Goal: Information Seeking & Learning: Learn about a topic

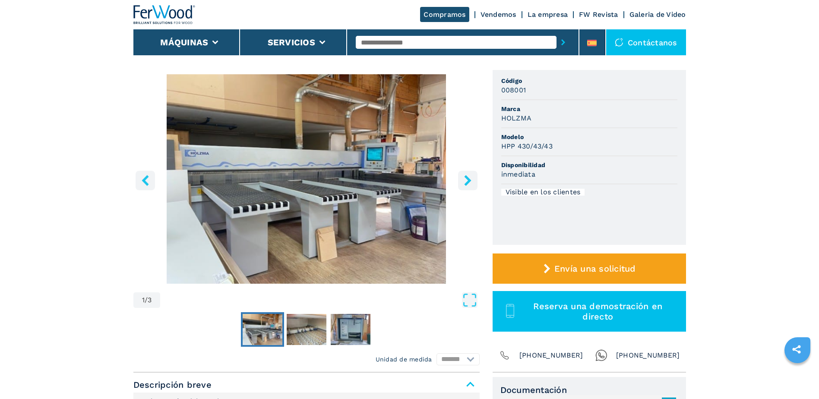
scroll to position [86, 0]
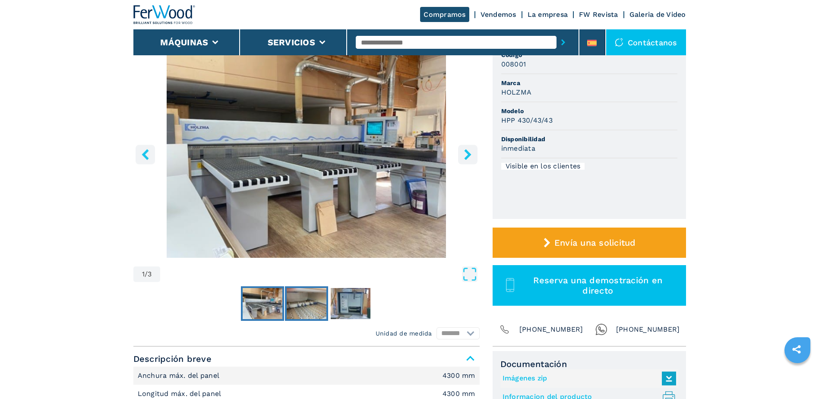
click at [315, 307] on img "Go to Slide 2" at bounding box center [307, 303] width 40 height 31
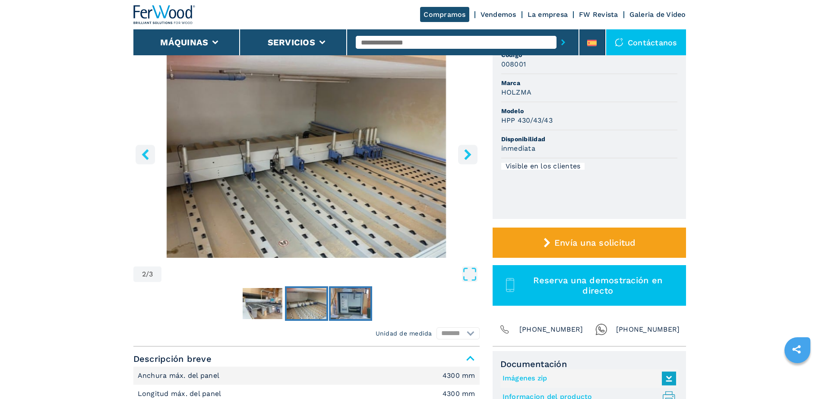
click at [344, 300] on img "Go to Slide 3" at bounding box center [351, 303] width 40 height 31
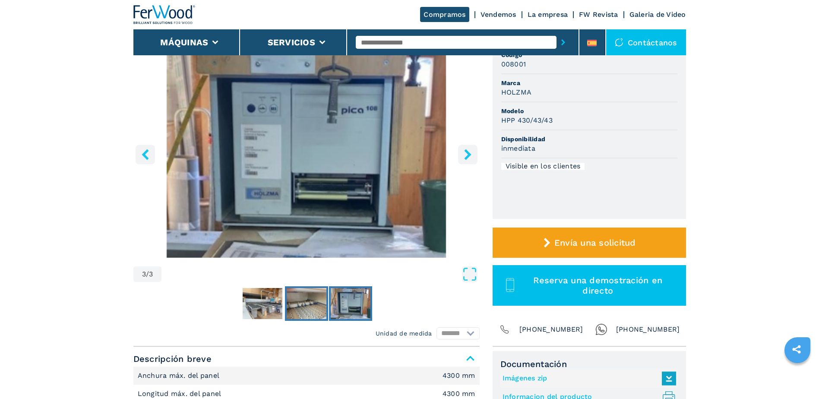
click at [307, 304] on img "Go to Slide 2" at bounding box center [307, 303] width 40 height 31
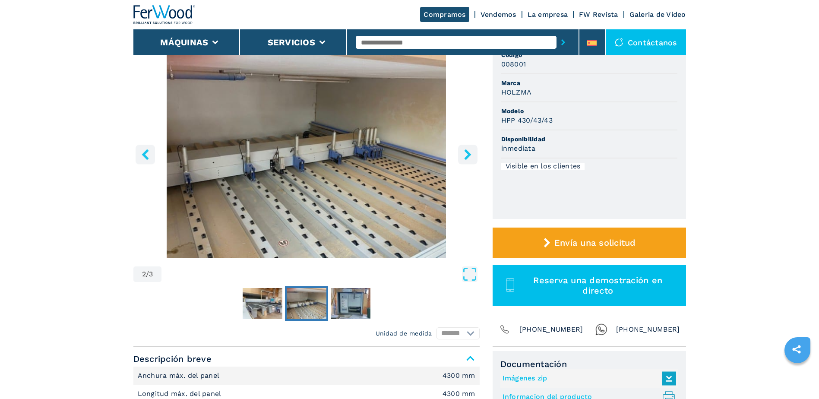
click at [306, 297] on img "Go to Slide 2" at bounding box center [307, 303] width 40 height 31
click at [348, 296] on img "Go to Slide 3" at bounding box center [351, 303] width 40 height 31
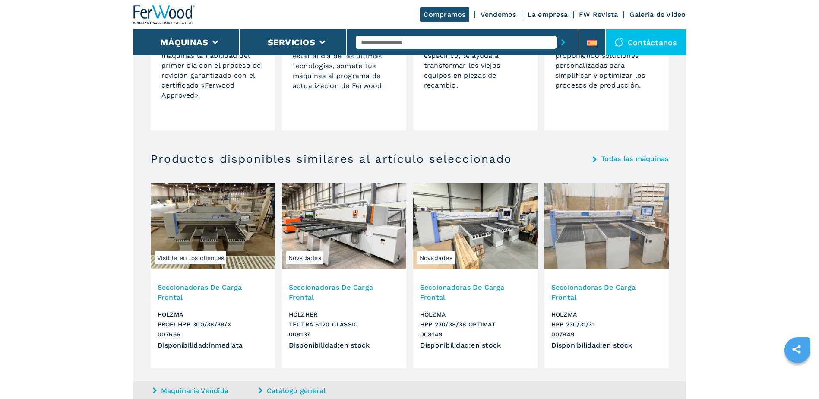
scroll to position [777, 0]
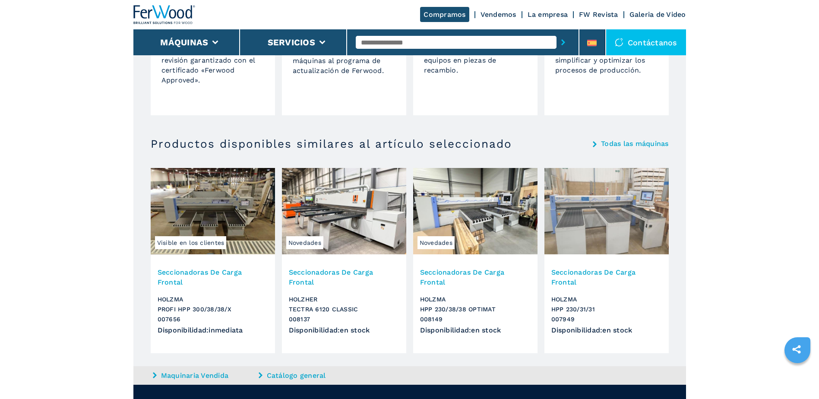
click at [217, 239] on span "Visible en los clientes" at bounding box center [191, 242] width 72 height 13
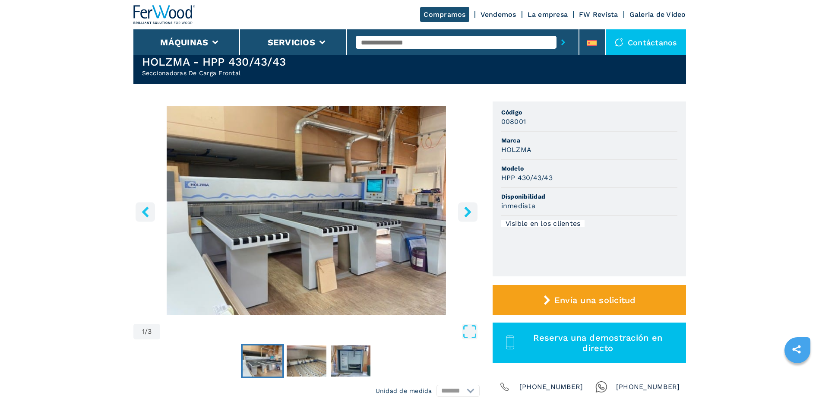
scroll to position [0, 0]
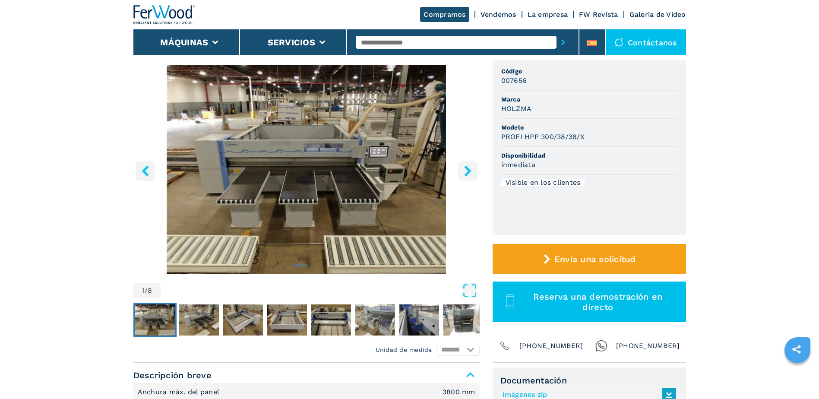
scroll to position [86, 0]
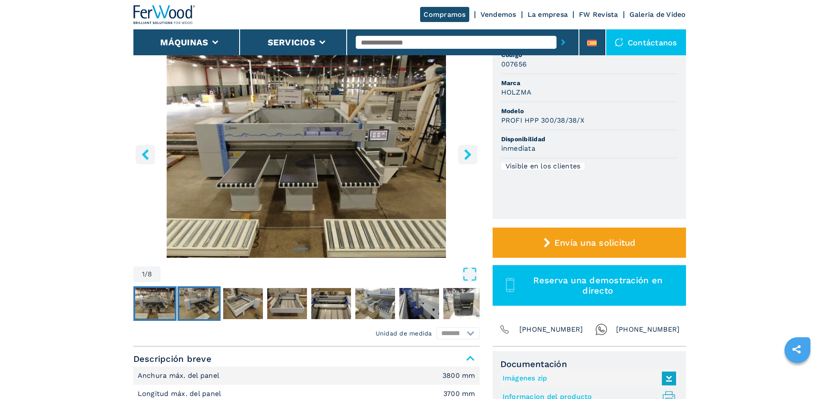
click at [193, 309] on img "Go to Slide 2" at bounding box center [199, 303] width 40 height 31
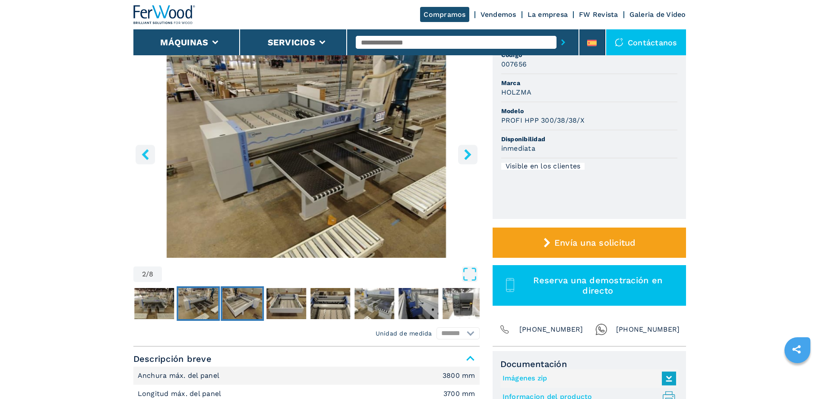
click at [232, 307] on img "Go to Slide 3" at bounding box center [242, 303] width 40 height 31
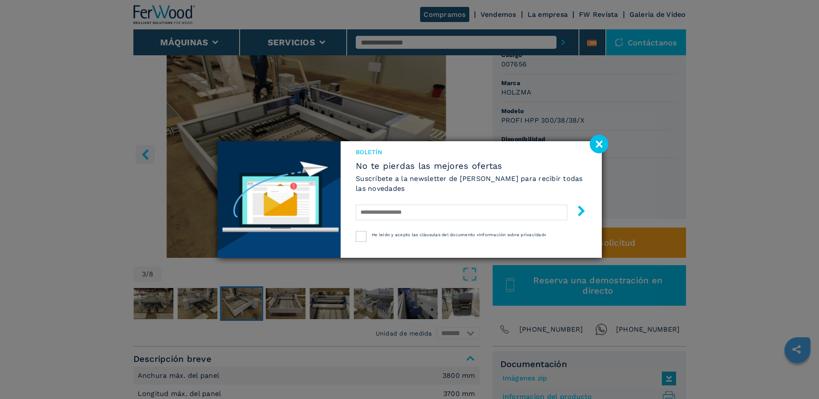
click at [287, 302] on div "Boletín No te pierdas las mejores ofertas Suscríbete a la newsletter de [PERSON…" at bounding box center [409, 199] width 819 height 399
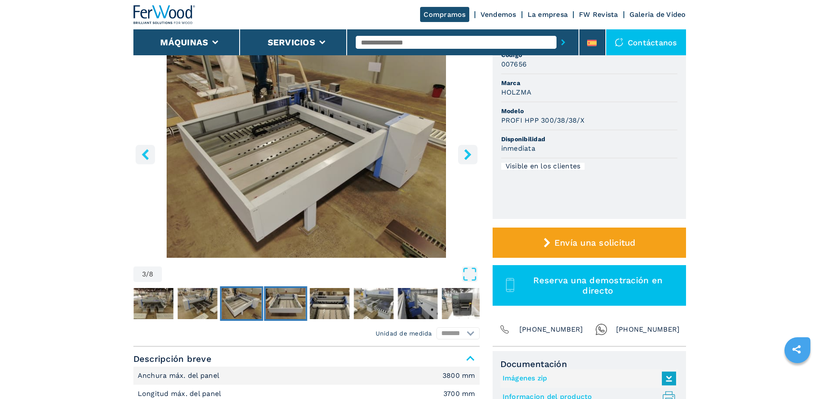
click at [299, 307] on img "Go to Slide 4" at bounding box center [286, 303] width 40 height 31
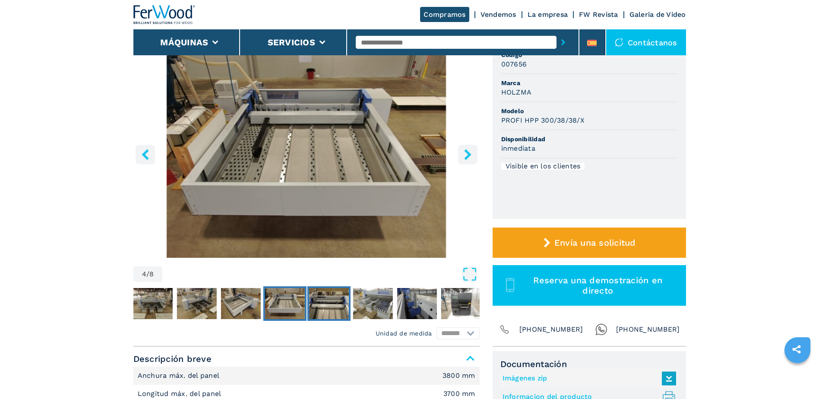
click at [330, 302] on img "Go to Slide 5" at bounding box center [329, 303] width 40 height 31
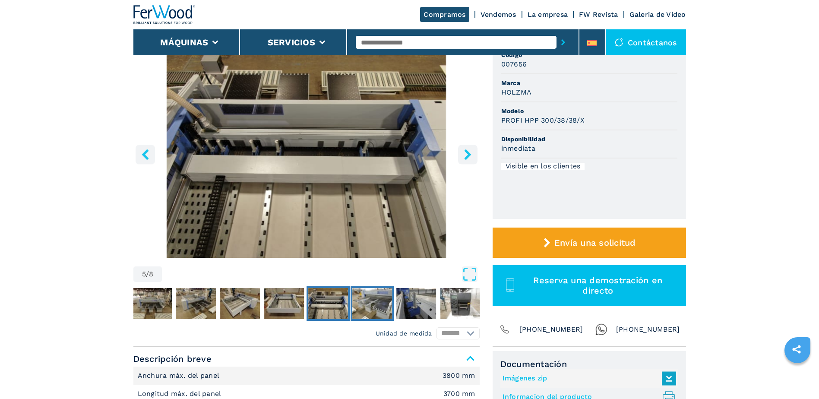
click at [369, 297] on img "Go to Slide 6" at bounding box center [372, 303] width 40 height 31
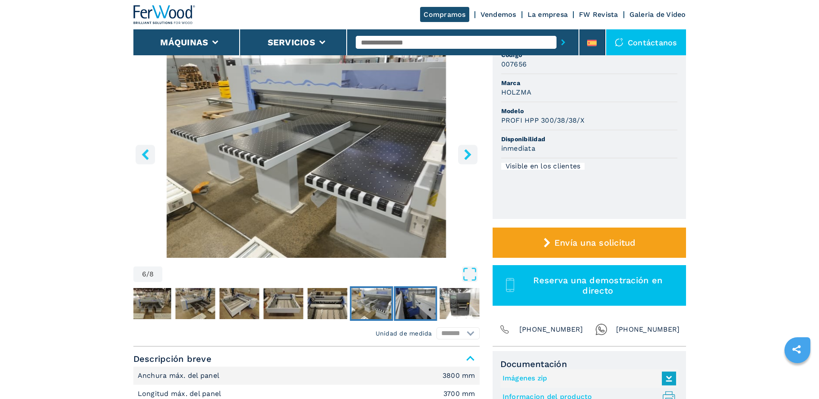
click at [408, 302] on img "Go to Slide 7" at bounding box center [415, 303] width 40 height 31
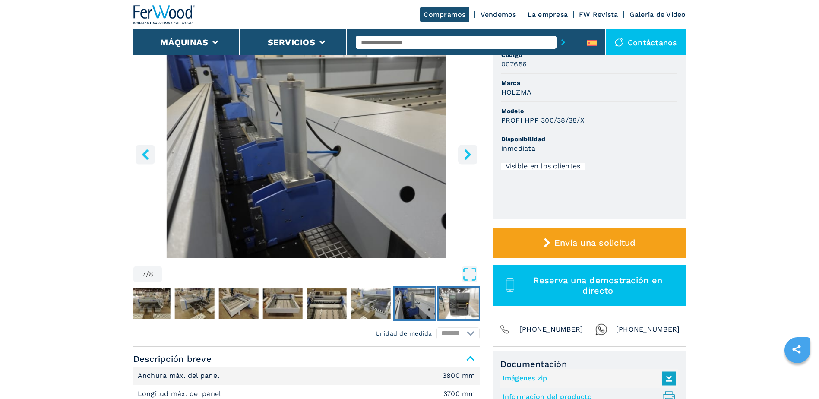
click at [466, 297] on img "Go to Slide 8" at bounding box center [459, 303] width 40 height 31
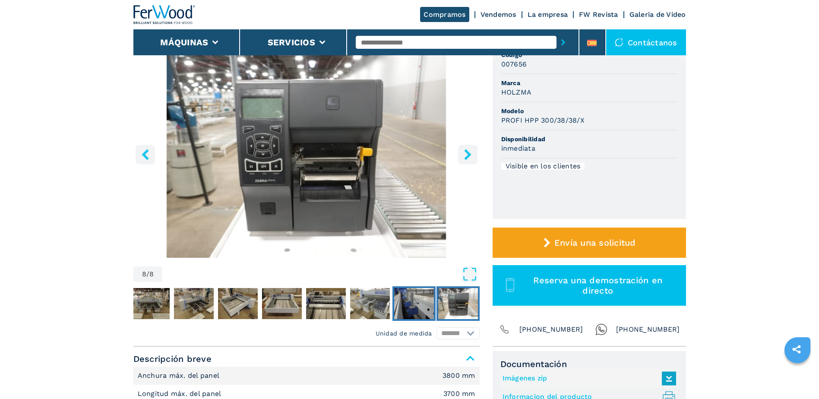
click at [409, 307] on img "Go to Slide 7" at bounding box center [414, 303] width 40 height 31
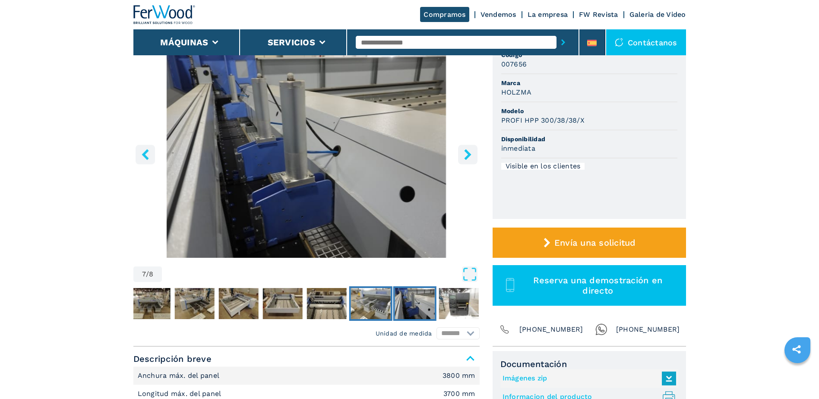
click at [370, 299] on img "Go to Slide 6" at bounding box center [371, 303] width 40 height 31
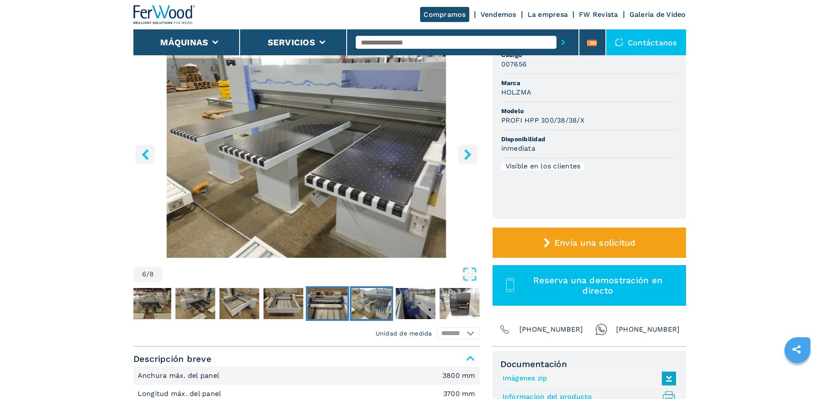
click at [331, 302] on img "Go to Slide 5" at bounding box center [327, 303] width 40 height 31
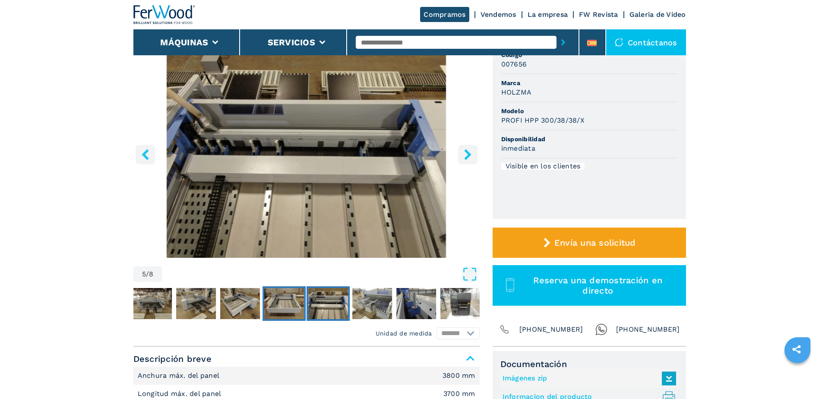
click at [293, 304] on img "Go to Slide 4" at bounding box center [284, 303] width 40 height 31
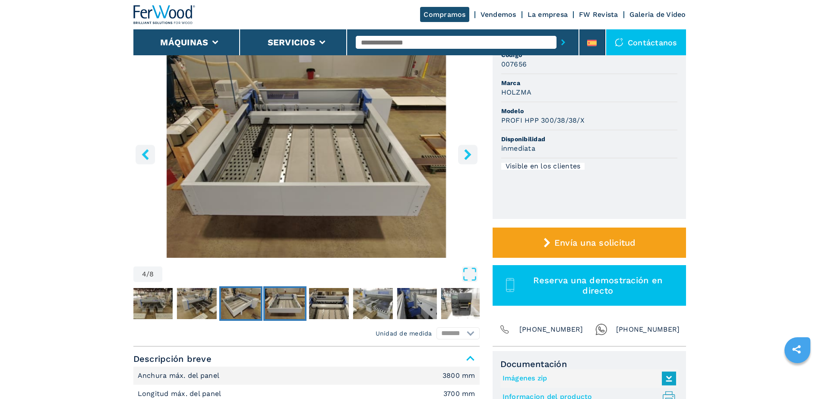
click at [246, 304] on img "Go to Slide 3" at bounding box center [241, 303] width 40 height 31
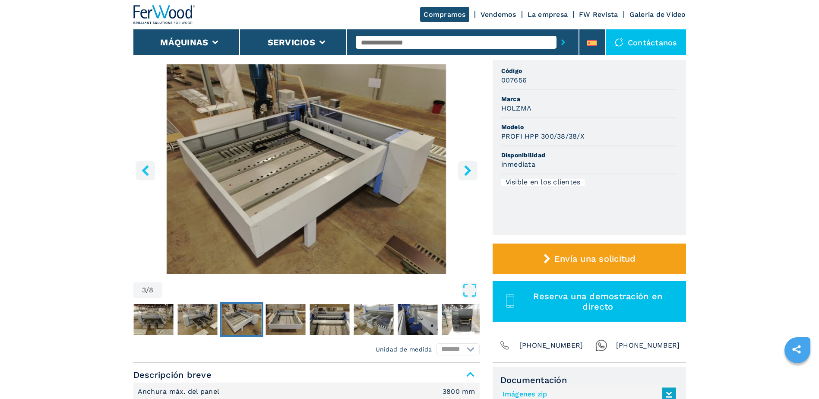
scroll to position [0, 0]
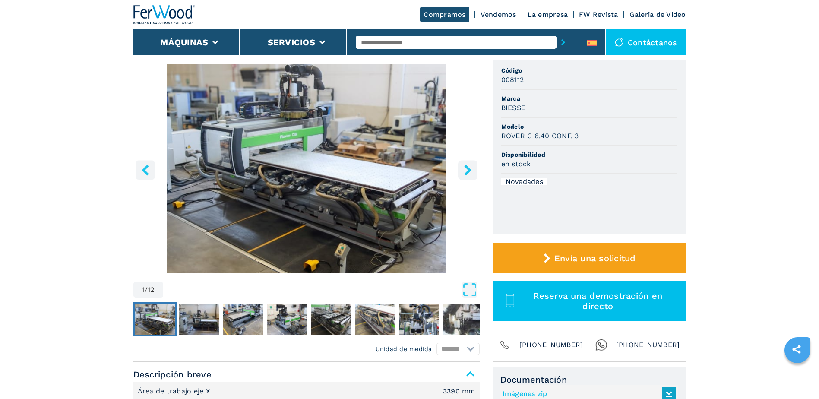
scroll to position [86, 0]
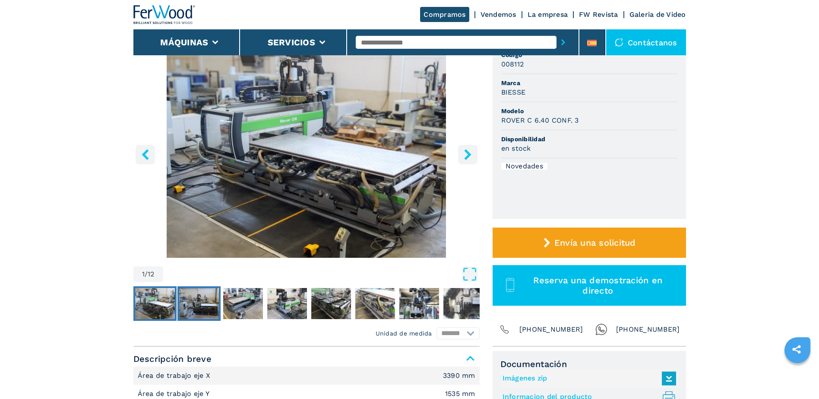
click at [193, 300] on img "Go to Slide 2" at bounding box center [199, 303] width 40 height 31
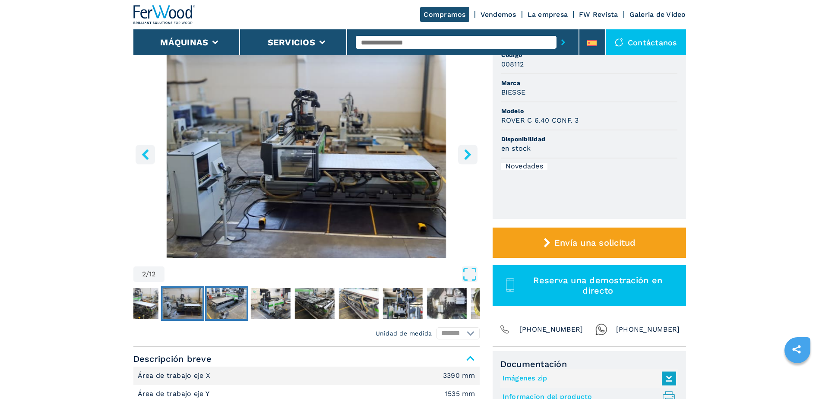
click at [182, 307] on img "Go to Slide 2" at bounding box center [182, 303] width 40 height 31
click at [224, 302] on img "Go to Slide 3" at bounding box center [226, 303] width 40 height 31
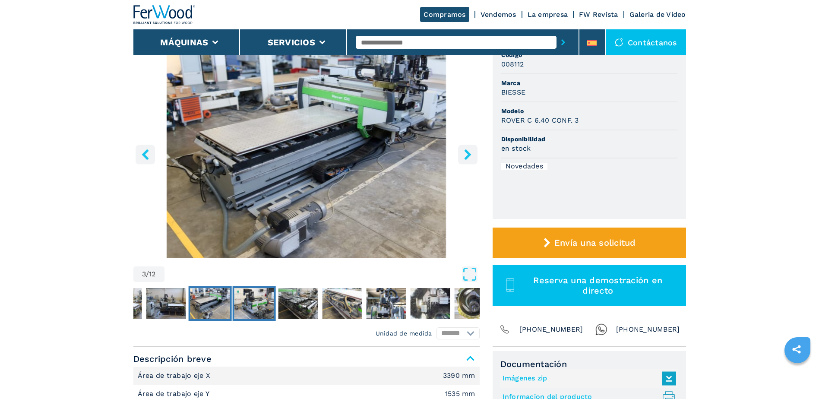
click at [259, 303] on img "Go to Slide 4" at bounding box center [254, 303] width 40 height 31
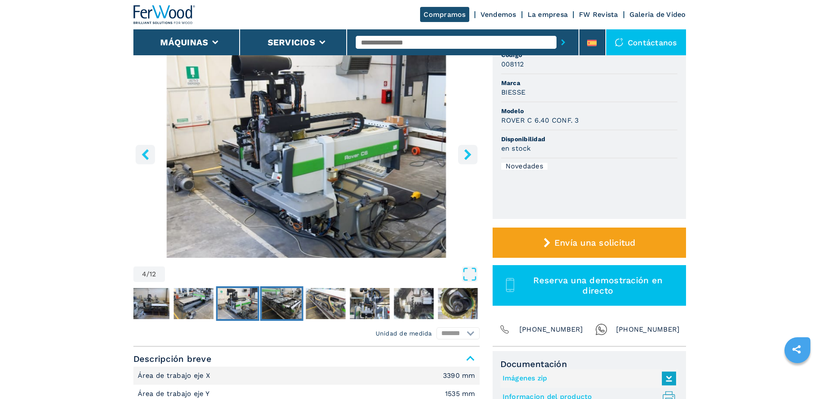
click at [289, 305] on img "Go to Slide 5" at bounding box center [282, 303] width 40 height 31
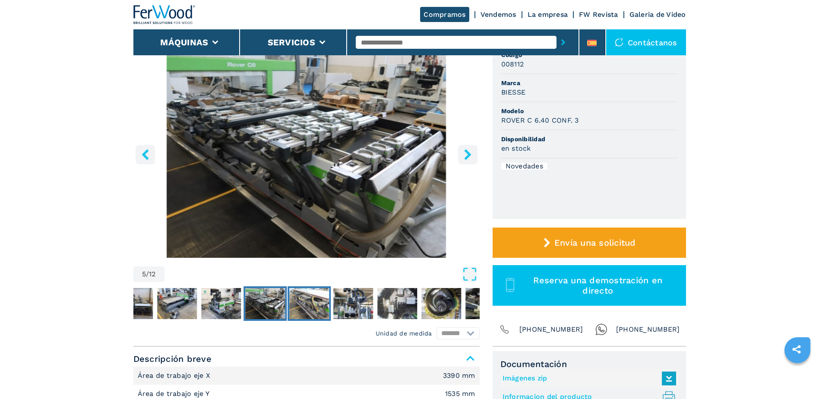
click at [316, 301] on img "Go to Slide 6" at bounding box center [309, 303] width 40 height 31
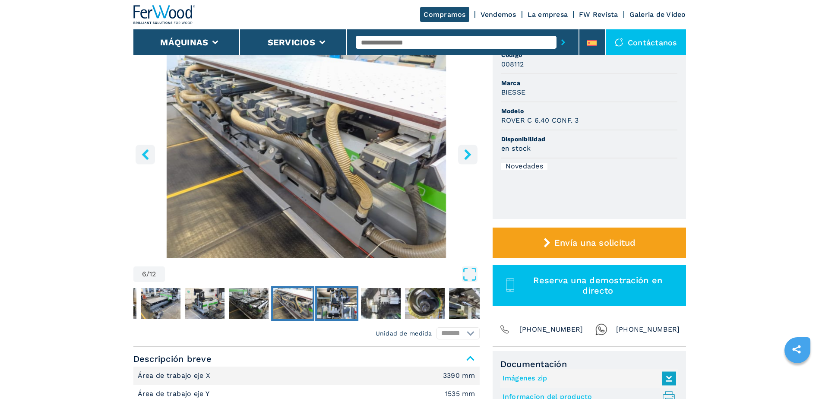
click at [329, 304] on img "Go to Slide 7" at bounding box center [337, 303] width 40 height 31
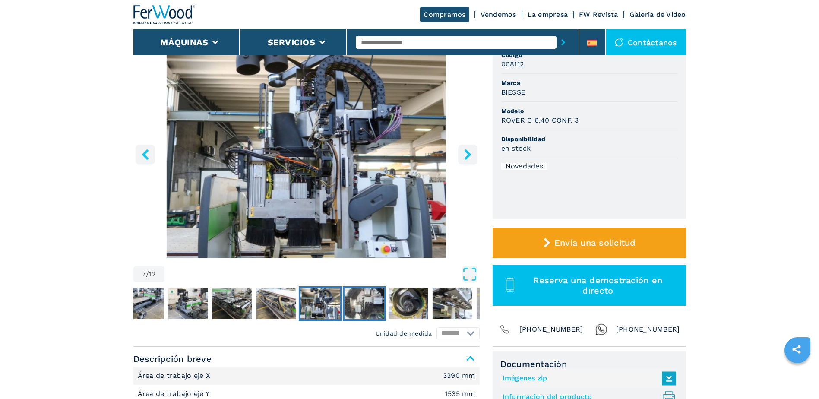
click at [354, 300] on img "Go to Slide 8" at bounding box center [364, 303] width 40 height 31
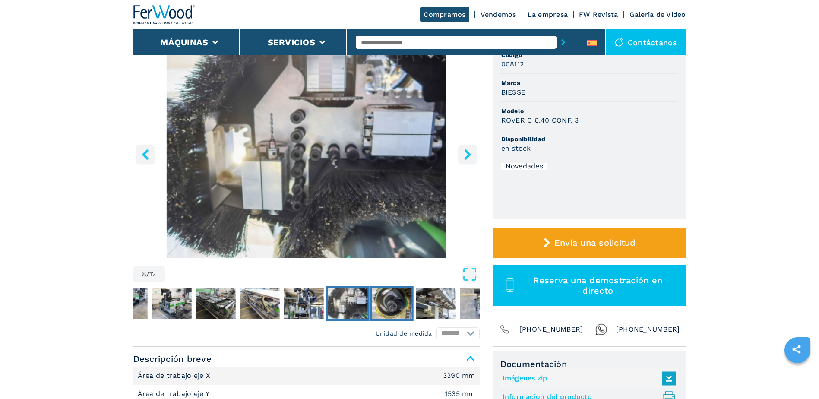
click at [380, 303] on img "Go to Slide 9" at bounding box center [392, 303] width 40 height 31
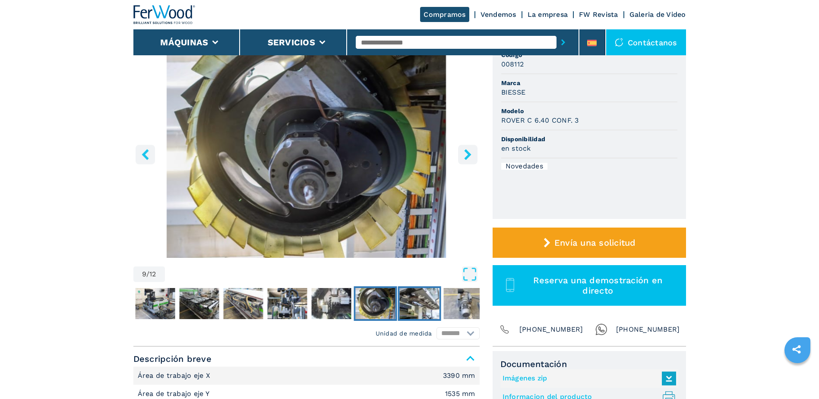
click at [410, 300] on img "Go to Slide 10" at bounding box center [419, 303] width 40 height 31
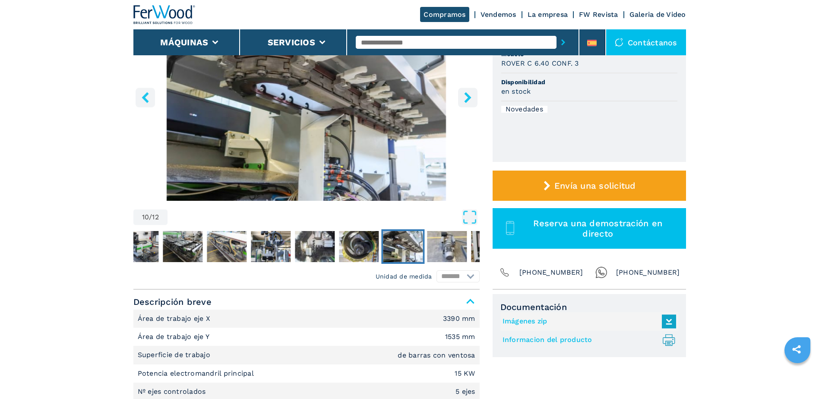
scroll to position [130, 0]
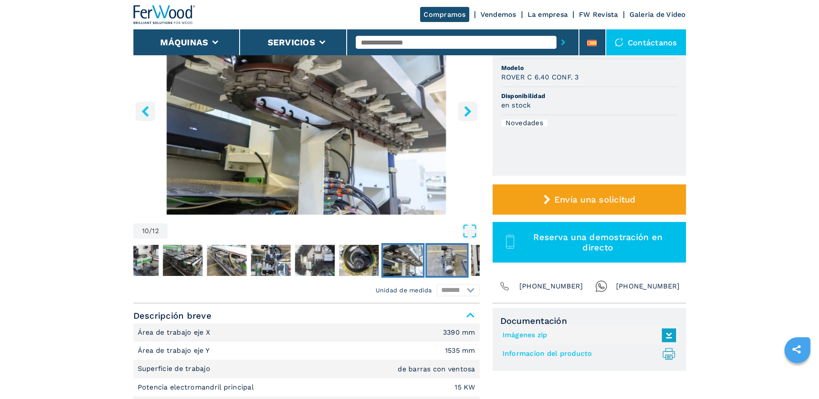
click at [454, 265] on img "Go to Slide 11" at bounding box center [447, 260] width 40 height 31
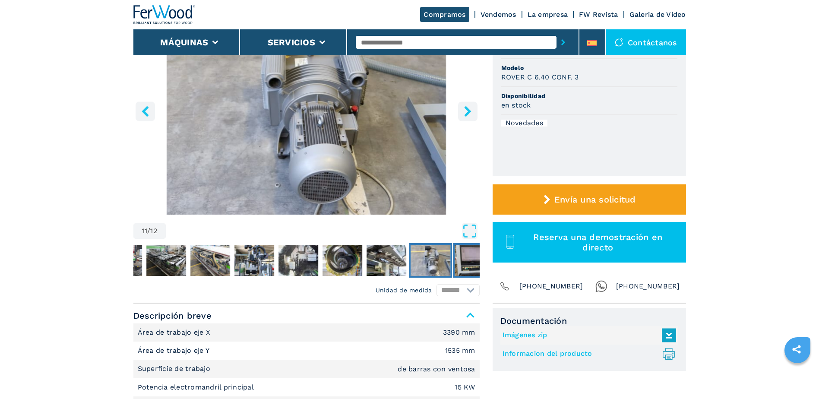
click at [464, 255] on img "Go to Slide 12" at bounding box center [475, 260] width 40 height 31
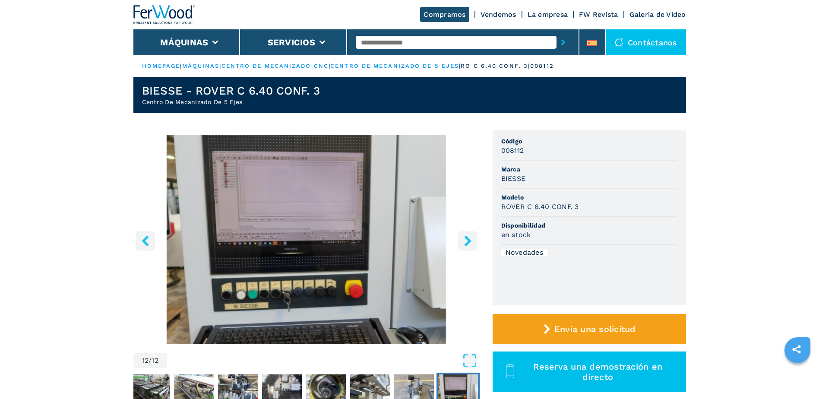
scroll to position [43, 0]
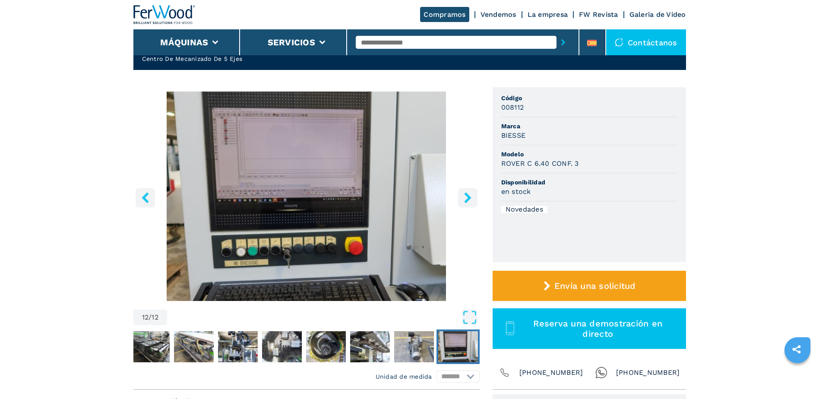
click at [469, 198] on icon "right-button" at bounding box center [467, 197] width 7 height 11
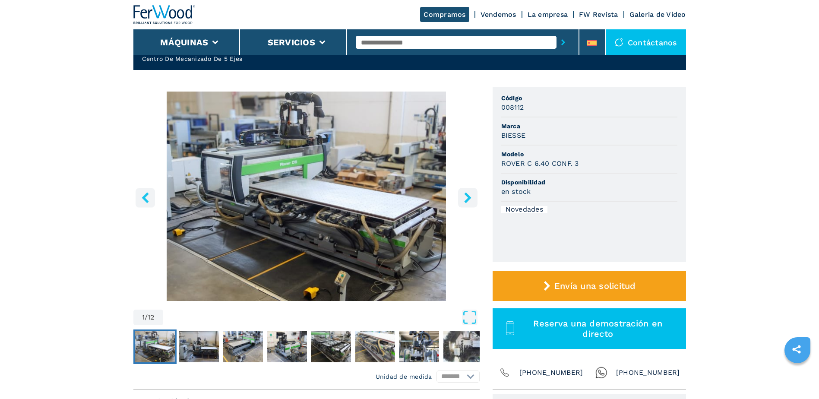
click at [469, 198] on icon "right-button" at bounding box center [467, 197] width 7 height 11
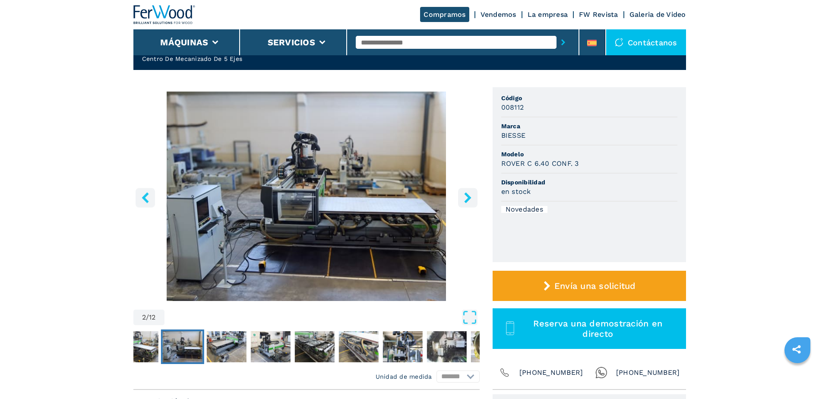
click at [469, 198] on icon "right-button" at bounding box center [467, 197] width 7 height 11
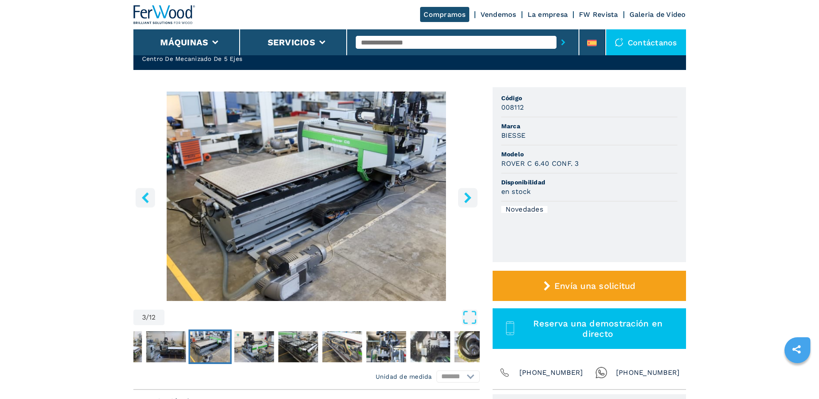
click at [469, 198] on icon "right-button" at bounding box center [467, 197] width 7 height 11
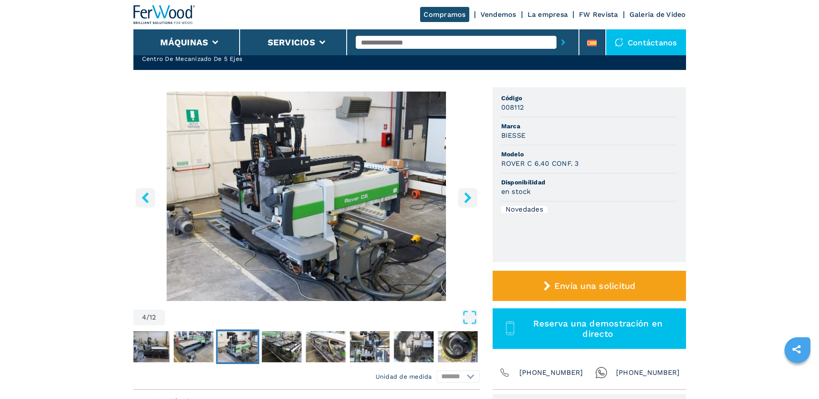
click at [469, 198] on icon "right-button" at bounding box center [467, 197] width 7 height 11
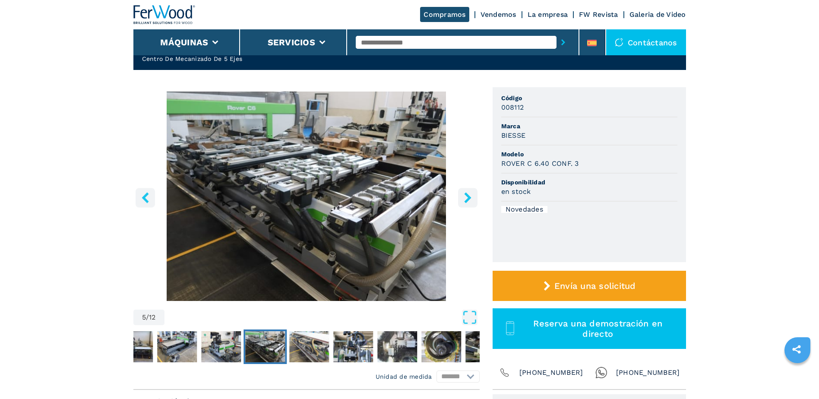
click at [469, 198] on icon "right-button" at bounding box center [467, 197] width 7 height 11
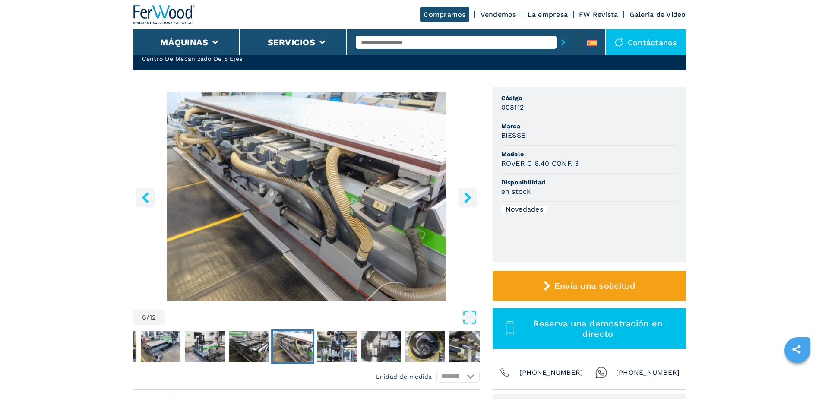
click at [469, 198] on icon "right-button" at bounding box center [467, 197] width 7 height 11
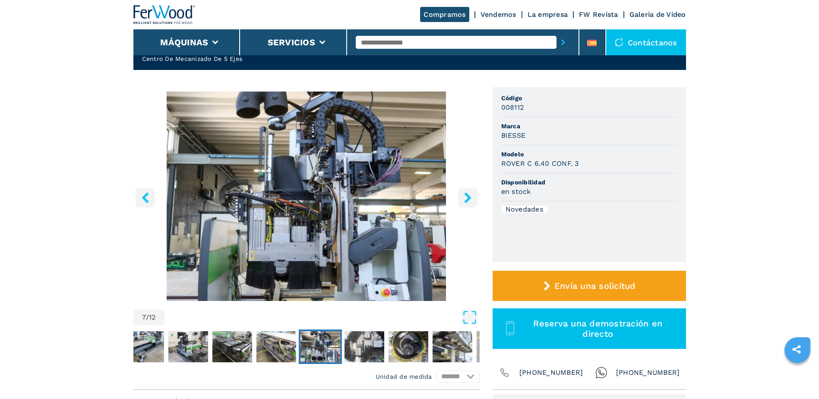
click at [469, 198] on icon "right-button" at bounding box center [467, 197] width 7 height 11
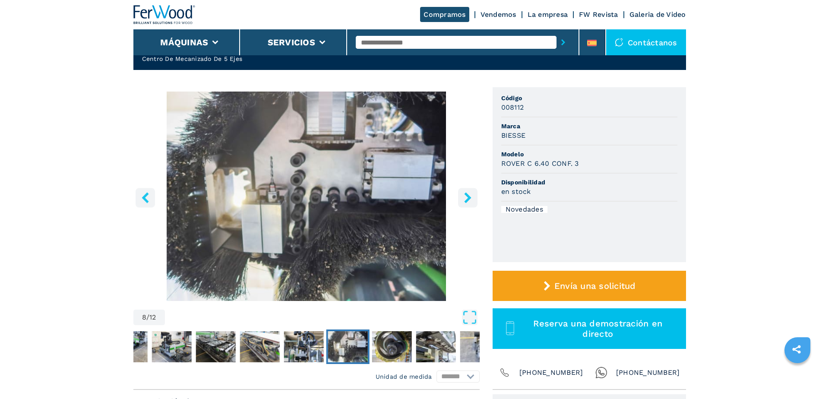
click at [469, 198] on icon "right-button" at bounding box center [467, 197] width 7 height 11
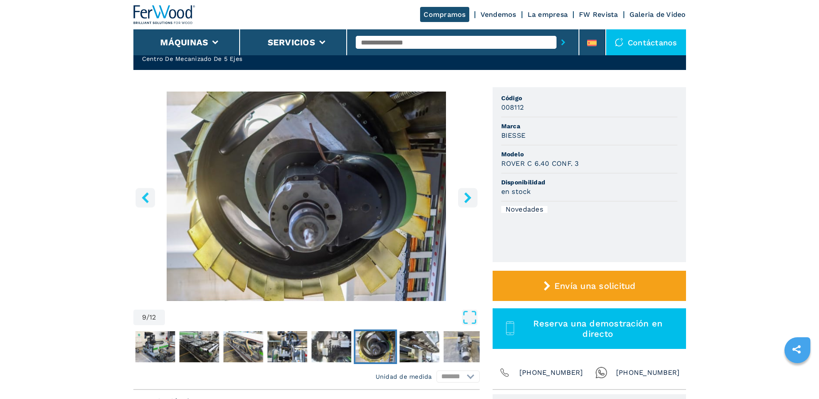
click at [469, 198] on icon "right-button" at bounding box center [467, 197] width 7 height 11
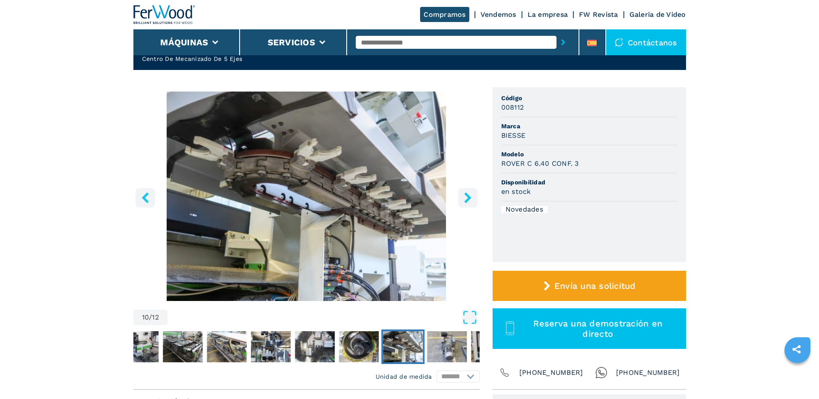
click at [469, 198] on icon "right-button" at bounding box center [467, 197] width 7 height 11
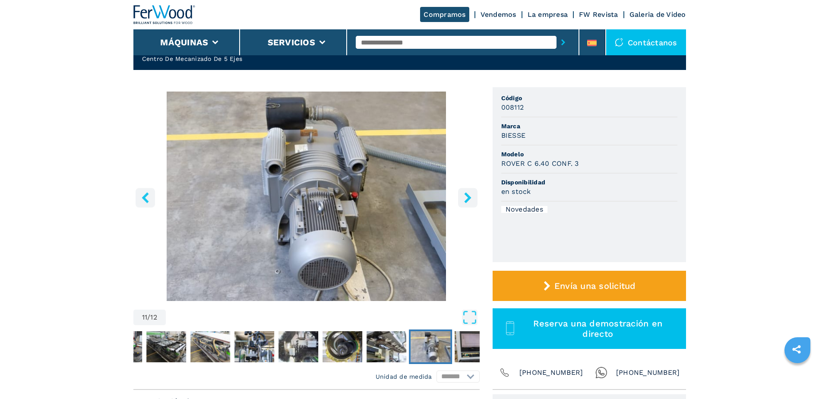
click at [469, 198] on icon "right-button" at bounding box center [467, 197] width 7 height 11
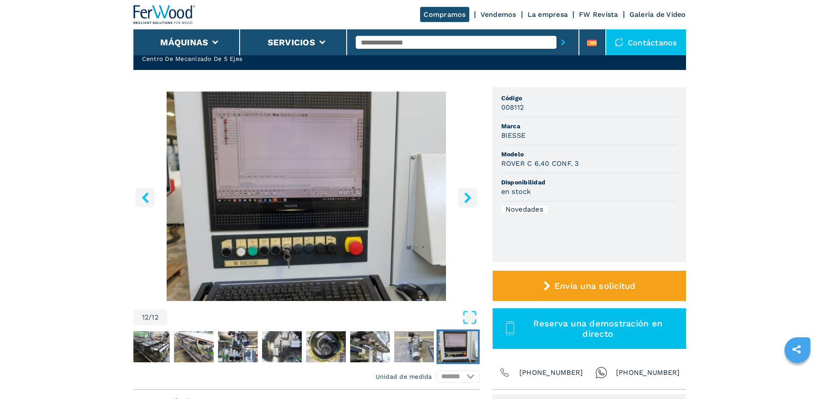
click at [469, 198] on icon "right-button" at bounding box center [467, 197] width 7 height 11
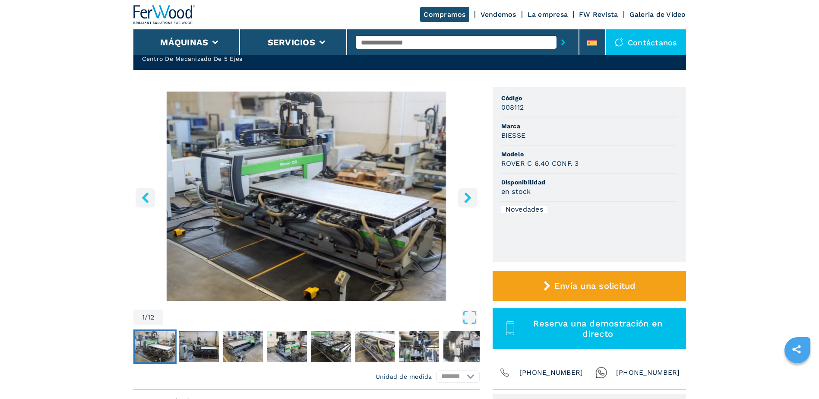
click at [469, 198] on icon "right-button" at bounding box center [467, 197] width 7 height 11
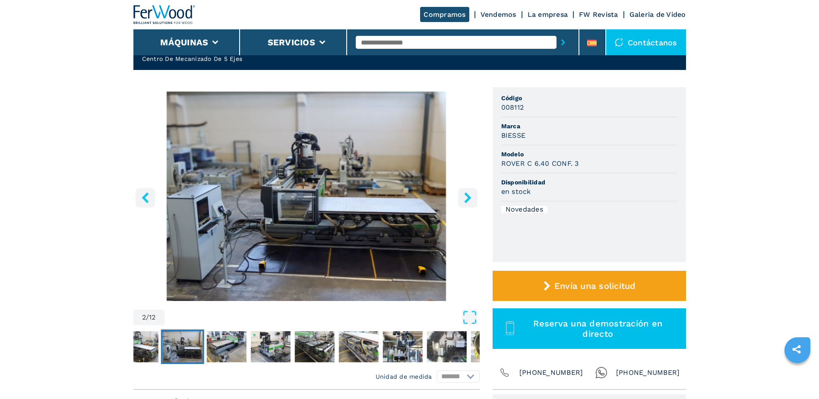
click at [469, 198] on icon "right-button" at bounding box center [467, 197] width 7 height 11
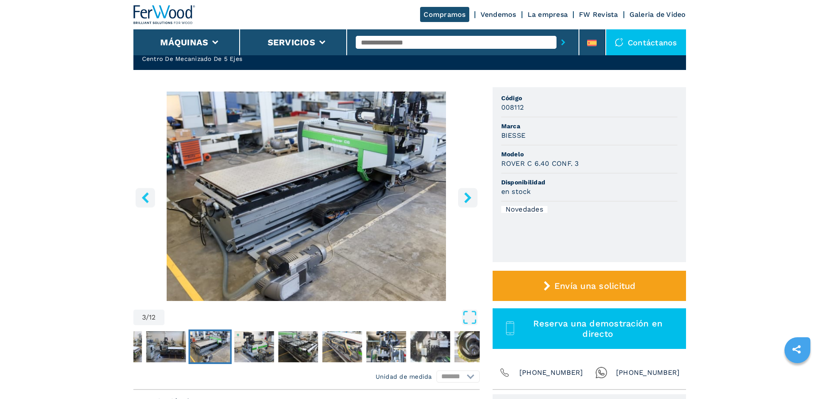
click at [469, 198] on icon "right-button" at bounding box center [467, 197] width 7 height 11
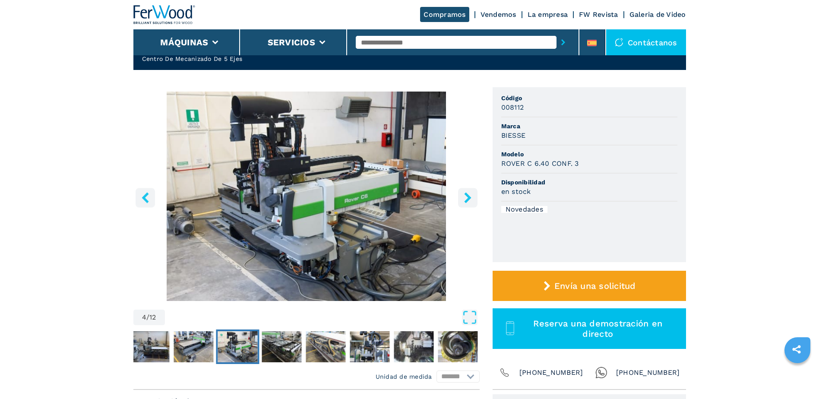
click at [469, 198] on icon "right-button" at bounding box center [467, 197] width 7 height 11
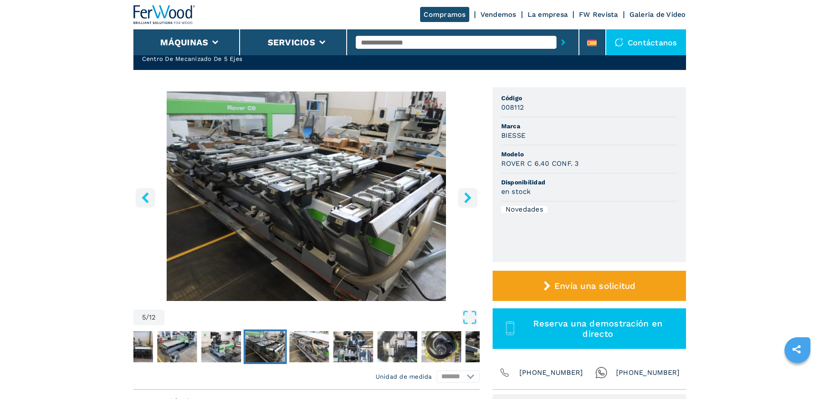
click at [469, 198] on icon "right-button" at bounding box center [467, 197] width 7 height 11
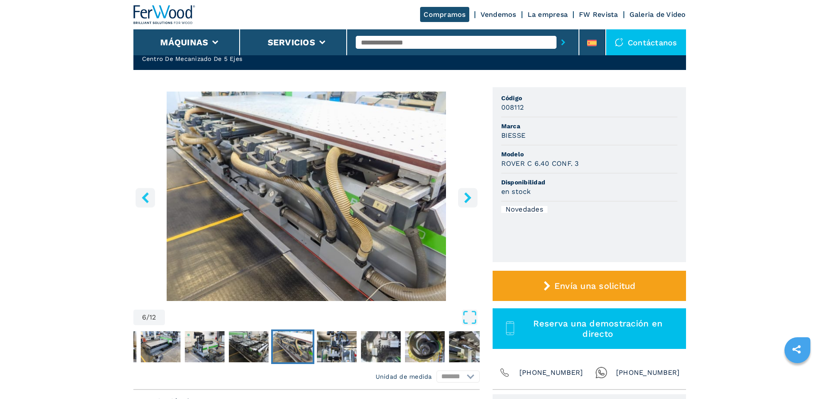
click at [469, 198] on icon "right-button" at bounding box center [467, 197] width 7 height 11
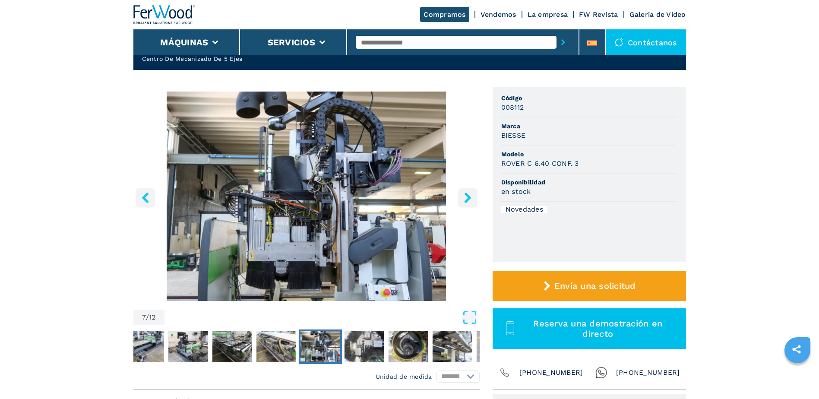
click at [469, 198] on icon "right-button" at bounding box center [467, 197] width 7 height 11
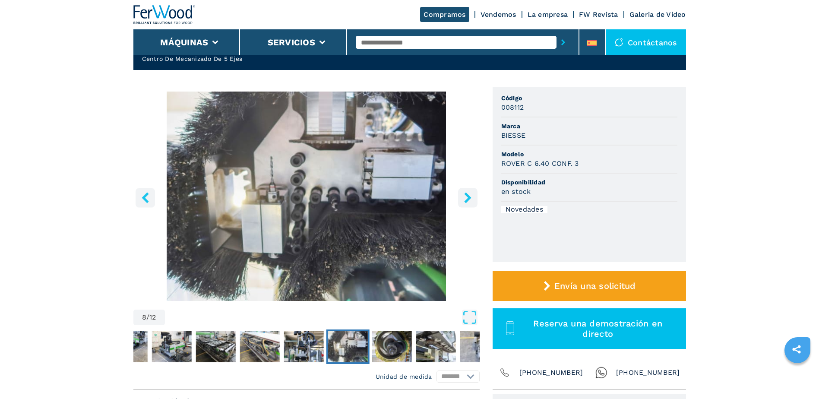
click at [469, 198] on icon "right-button" at bounding box center [467, 197] width 7 height 11
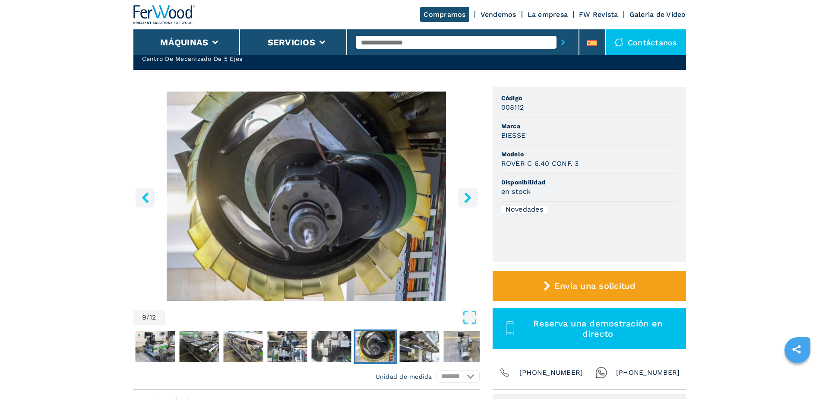
click at [469, 198] on icon "right-button" at bounding box center [467, 197] width 7 height 11
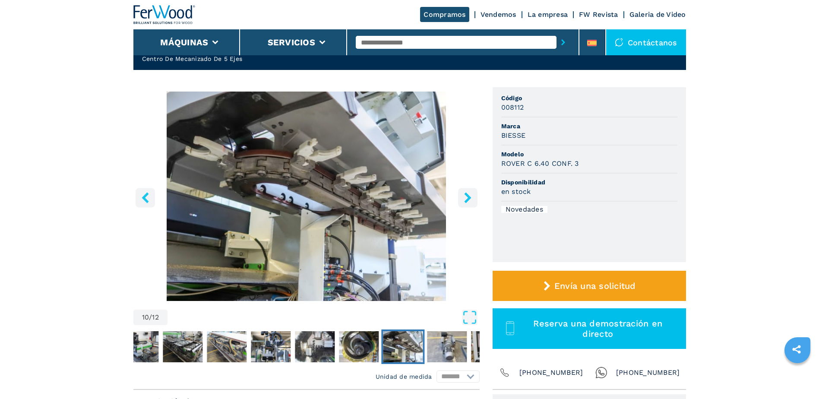
click at [469, 198] on icon "right-button" at bounding box center [467, 197] width 7 height 11
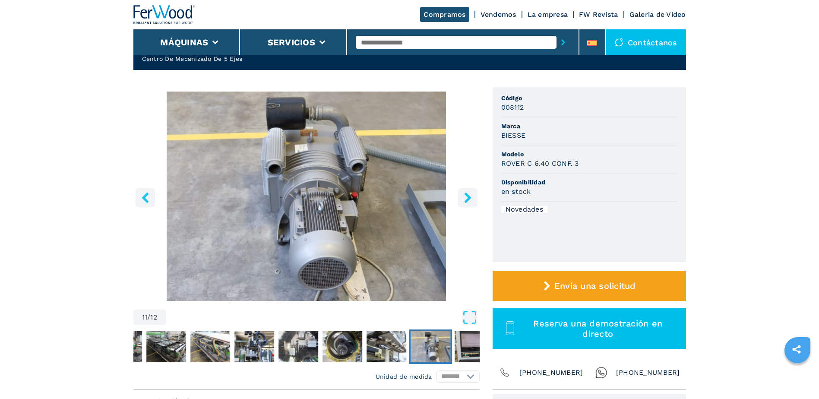
click at [469, 198] on icon "right-button" at bounding box center [467, 197] width 7 height 11
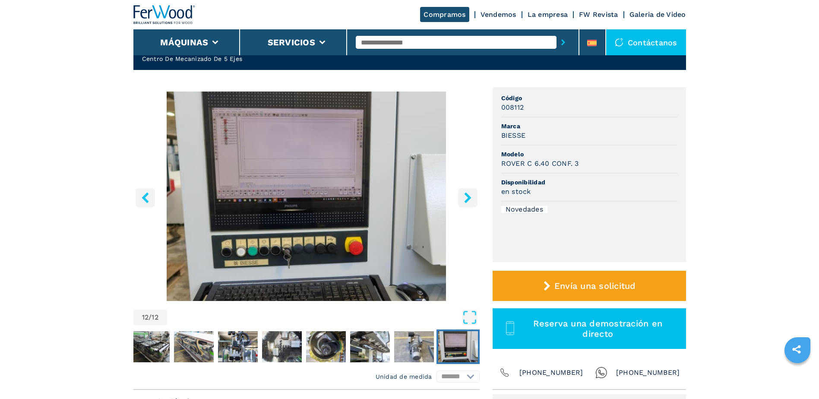
click at [469, 198] on icon "right-button" at bounding box center [467, 197] width 7 height 11
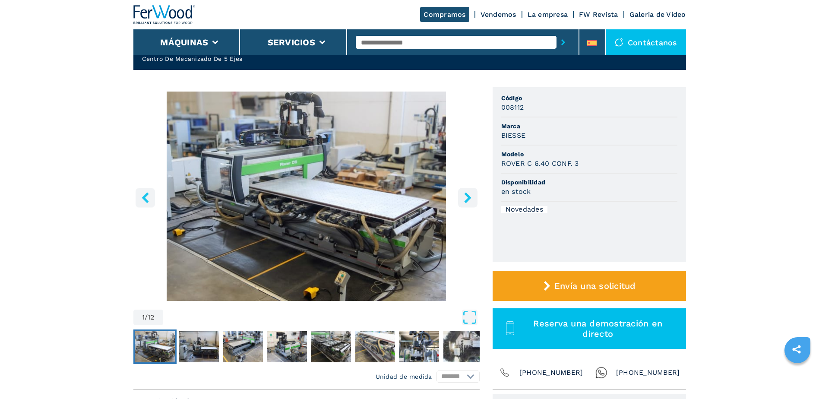
click at [469, 198] on icon "right-button" at bounding box center [467, 197] width 7 height 11
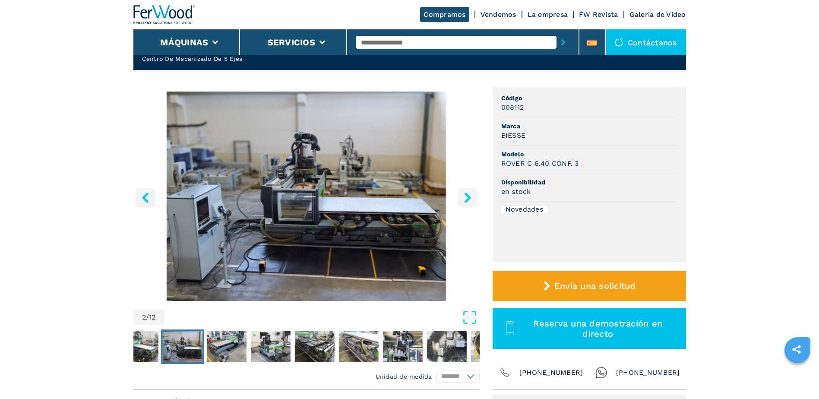
click at [469, 198] on icon "right-button" at bounding box center [467, 197] width 7 height 11
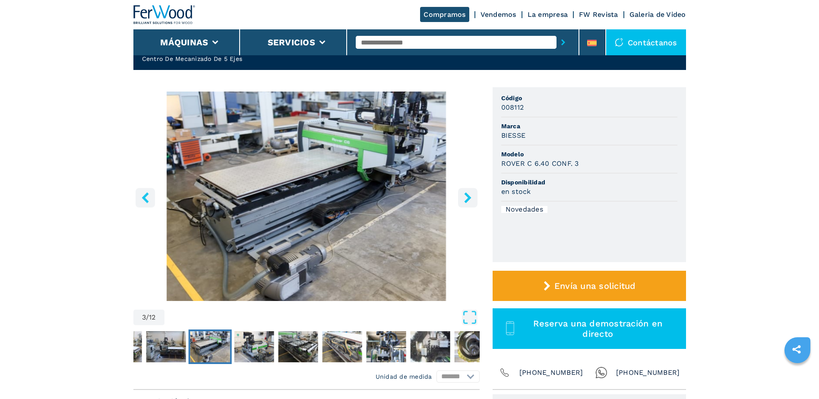
click at [469, 198] on icon "right-button" at bounding box center [467, 197] width 7 height 11
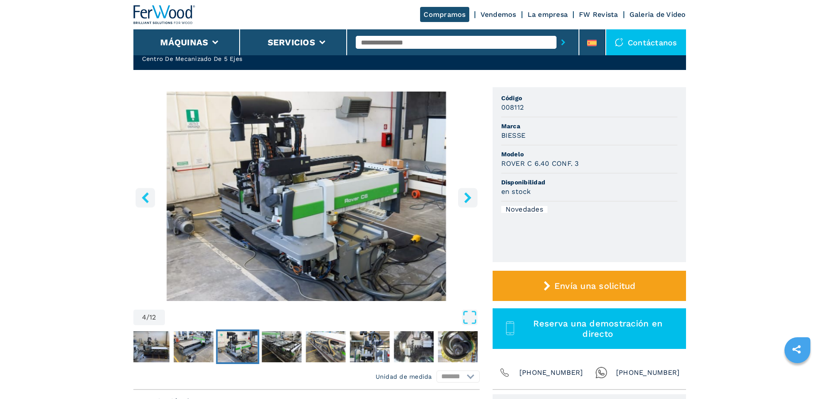
click at [469, 198] on icon "right-button" at bounding box center [467, 197] width 7 height 11
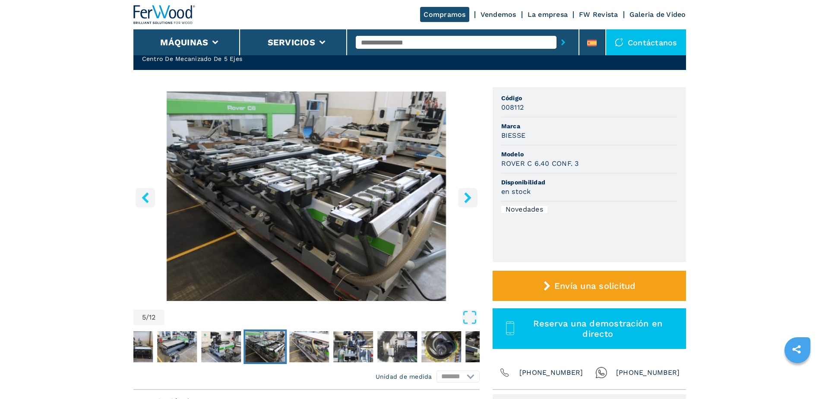
click at [469, 198] on icon "right-button" at bounding box center [467, 197] width 7 height 11
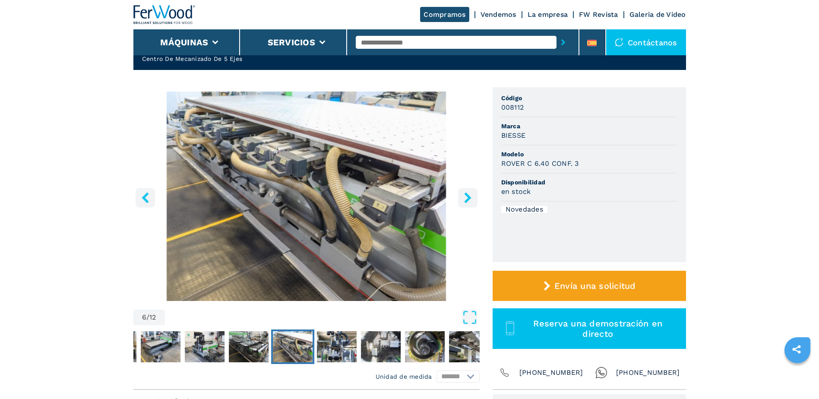
click at [469, 198] on icon "right-button" at bounding box center [467, 197] width 7 height 11
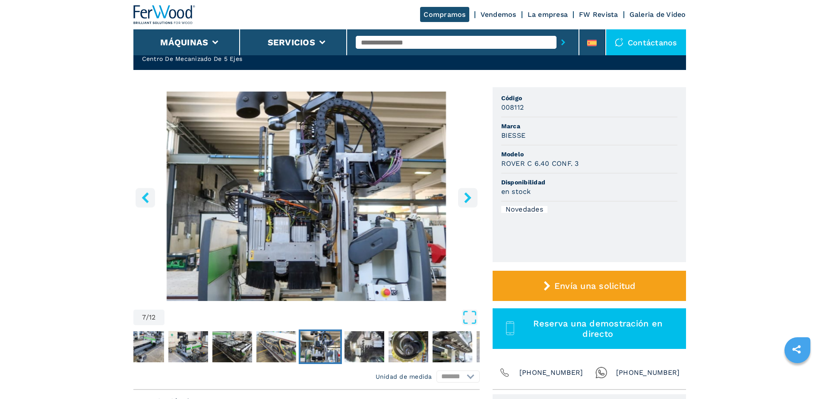
click at [469, 198] on icon "right-button" at bounding box center [467, 197] width 7 height 11
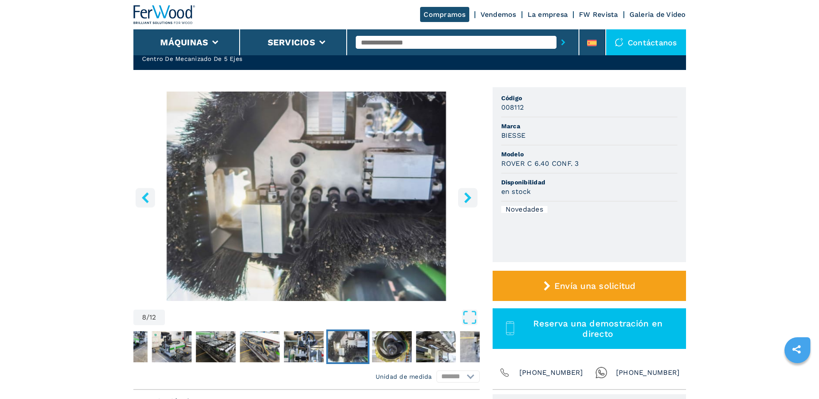
click at [469, 198] on icon "right-button" at bounding box center [467, 197] width 7 height 11
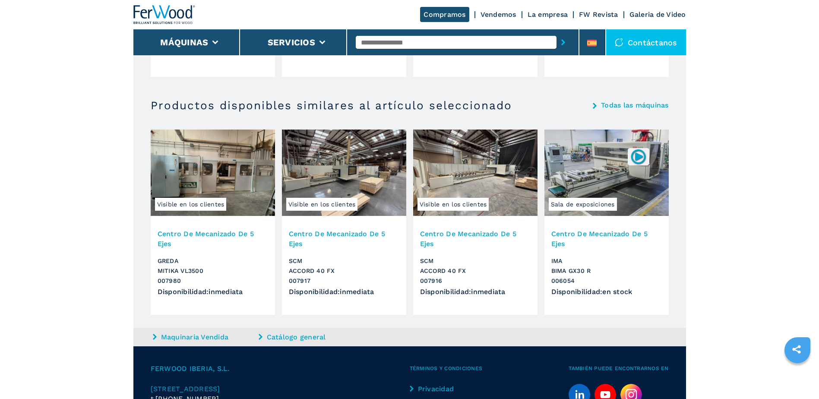
scroll to position [867, 0]
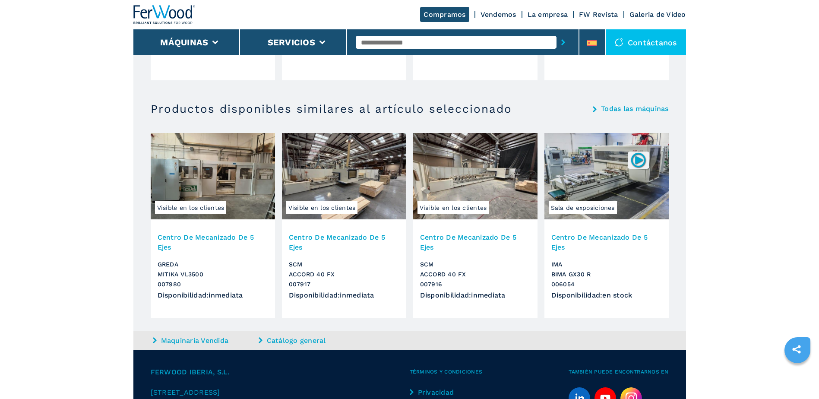
click at [351, 236] on h3 "Centro De Mecanizado De 5 Ejes" at bounding box center [344, 242] width 111 height 20
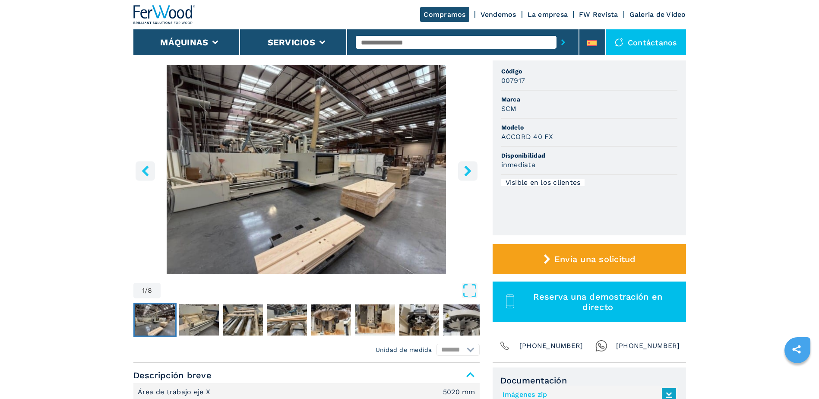
scroll to position [43, 0]
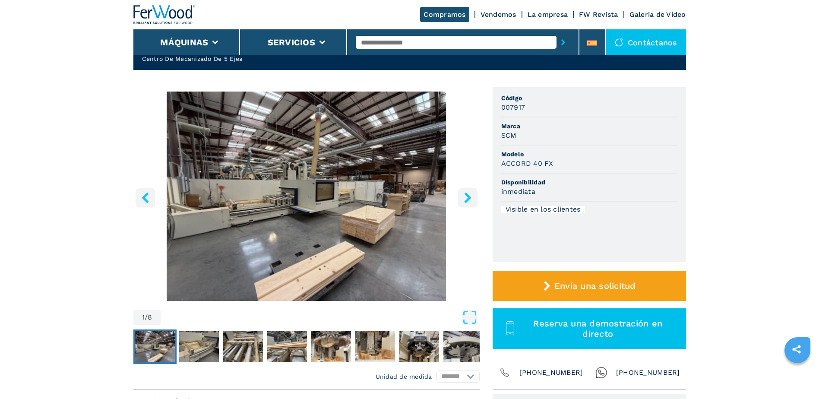
click at [466, 199] on icon "right-button" at bounding box center [467, 197] width 11 height 11
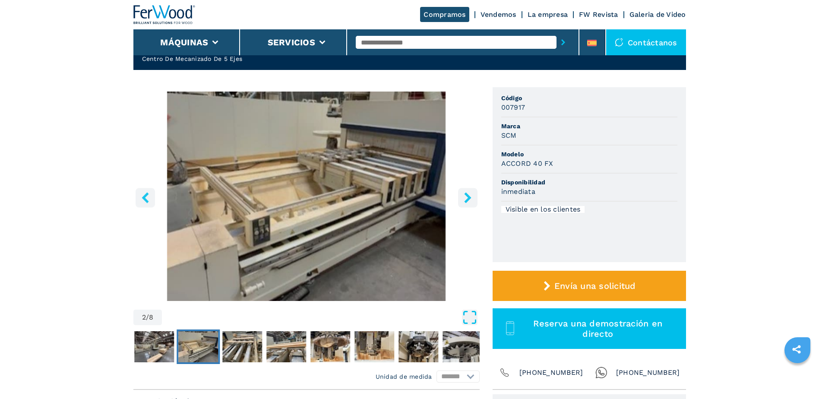
click at [469, 317] on icon "Open Fullscreen" at bounding box center [470, 318] width 16 height 16
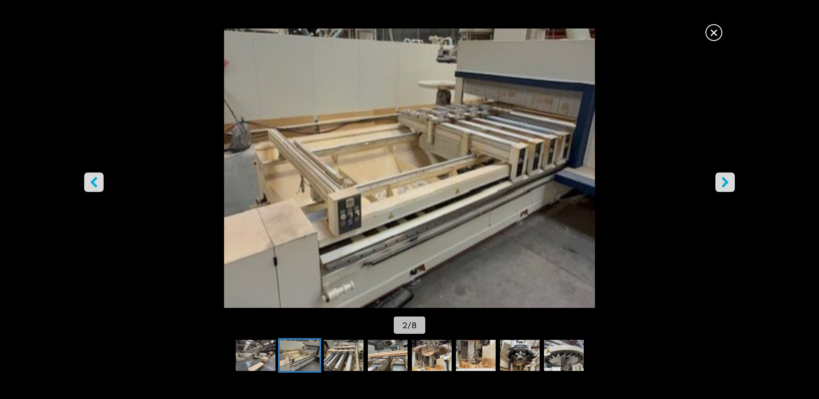
click at [724, 183] on icon "right-button" at bounding box center [725, 182] width 11 height 11
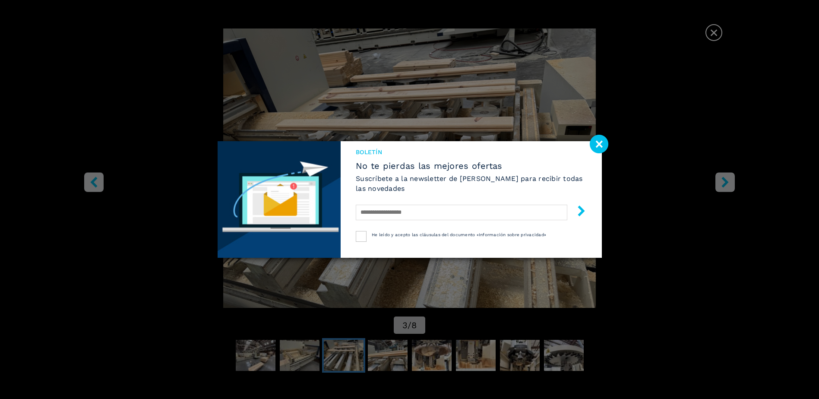
click at [724, 183] on div "Boletín No te pierdas las mejores ofertas Suscríbete a la newsletter de [PERSON…" at bounding box center [409, 199] width 819 height 399
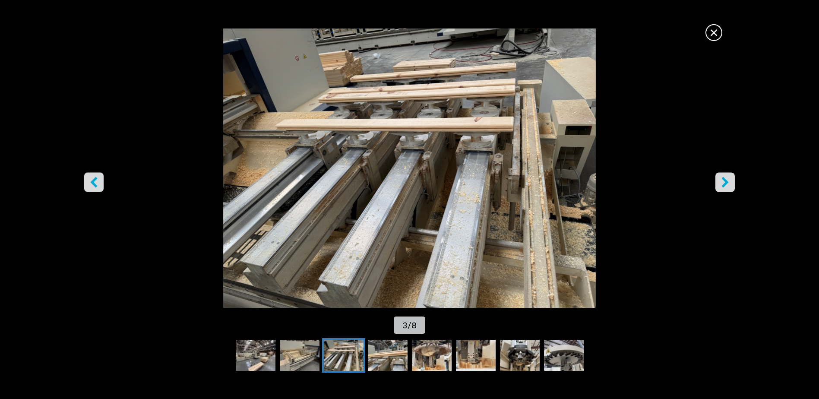
click at [724, 183] on icon "right-button" at bounding box center [725, 182] width 11 height 11
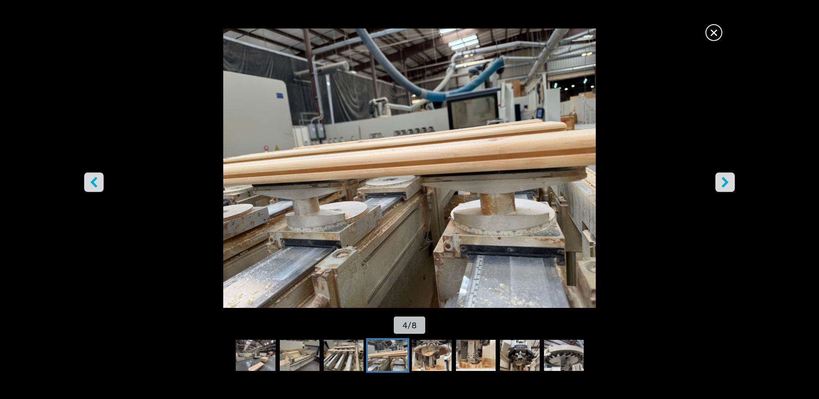
click at [724, 183] on icon "right-button" at bounding box center [725, 182] width 11 height 11
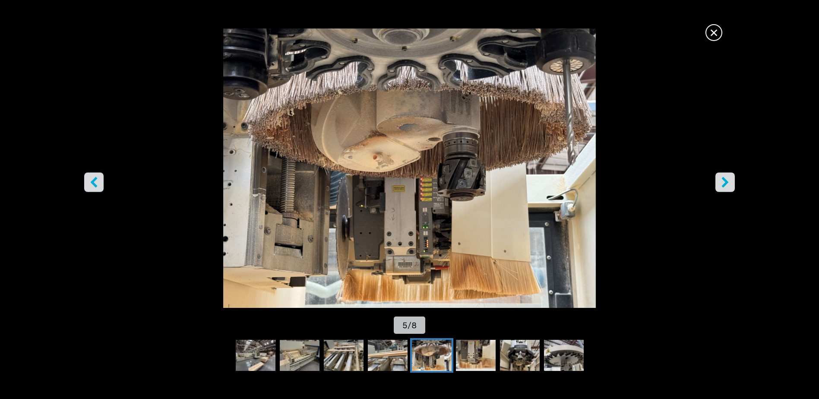
click at [724, 183] on icon "right-button" at bounding box center [725, 182] width 11 height 11
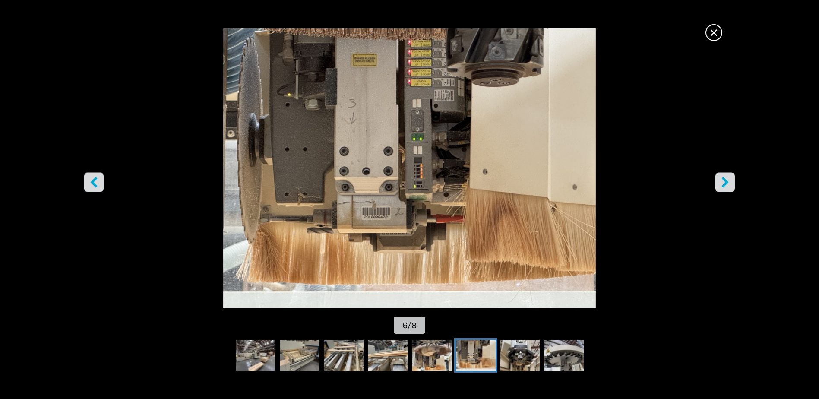
click at [724, 183] on icon "right-button" at bounding box center [725, 182] width 11 height 11
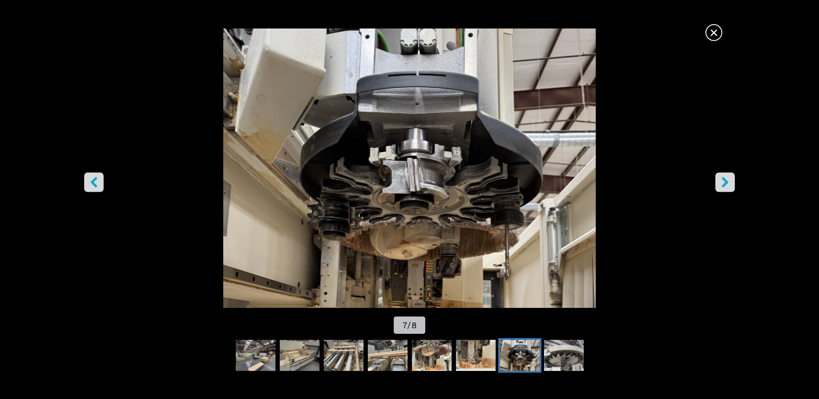
click at [724, 183] on icon "right-button" at bounding box center [725, 182] width 11 height 11
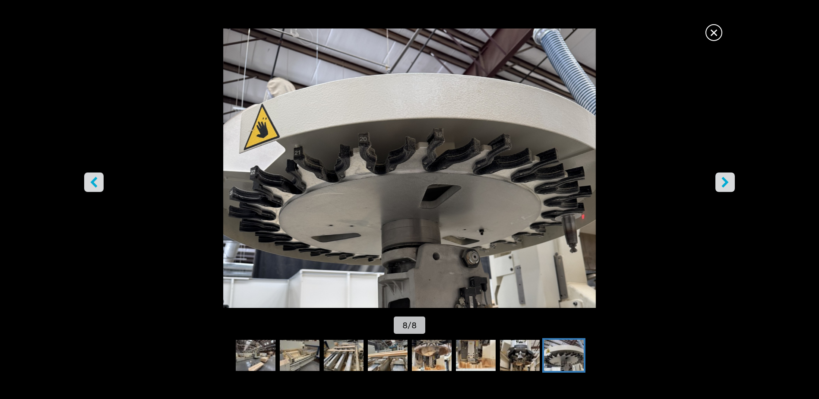
click at [724, 183] on icon "right-button" at bounding box center [725, 182] width 11 height 11
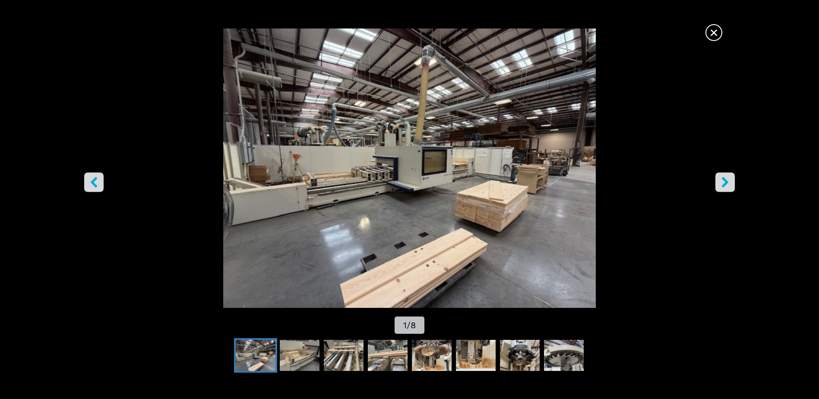
click at [724, 183] on icon "right-button" at bounding box center [725, 182] width 11 height 11
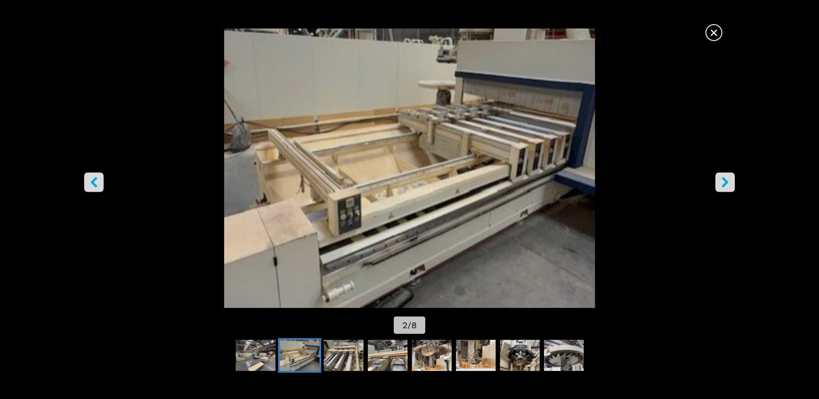
click at [724, 183] on icon "right-button" at bounding box center [725, 182] width 11 height 11
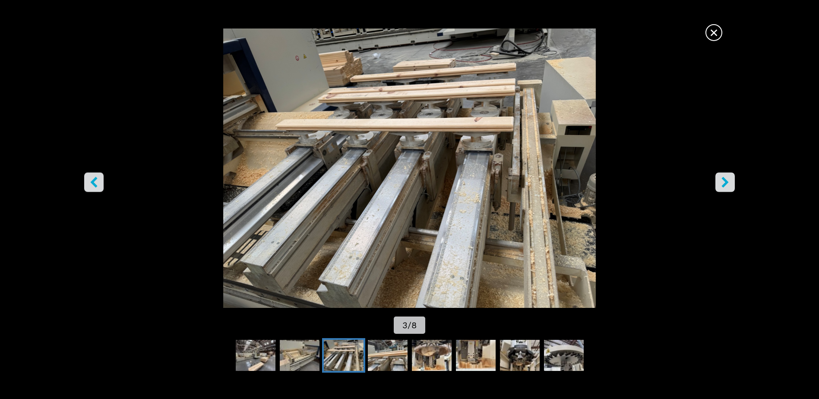
click at [724, 183] on icon "right-button" at bounding box center [725, 182] width 11 height 11
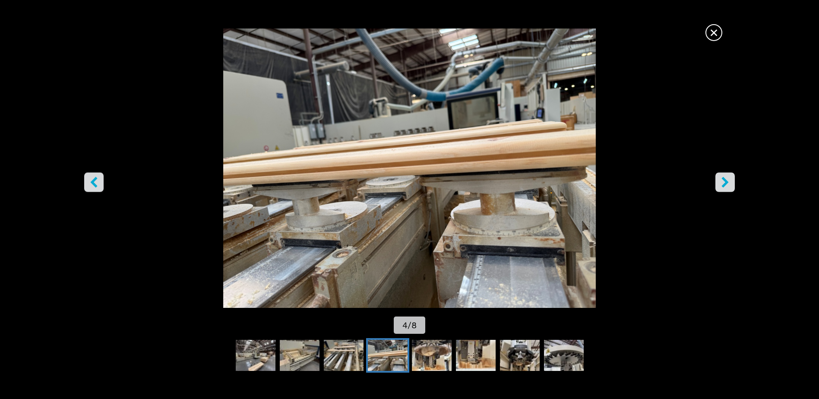
click at [724, 183] on icon "right-button" at bounding box center [725, 182] width 11 height 11
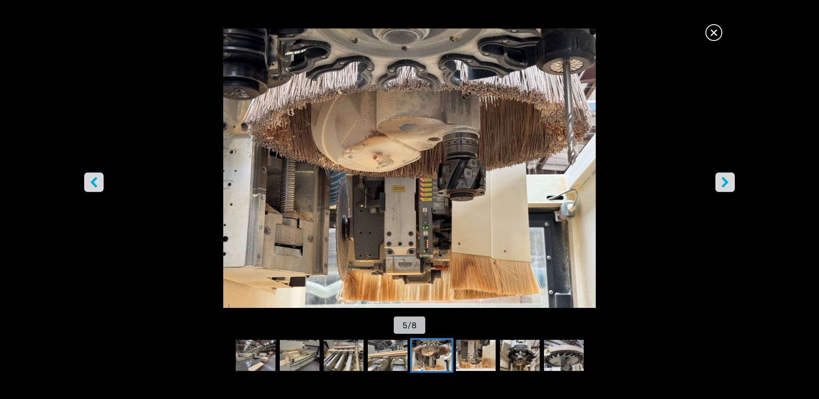
click at [724, 183] on icon "right-button" at bounding box center [725, 182] width 11 height 11
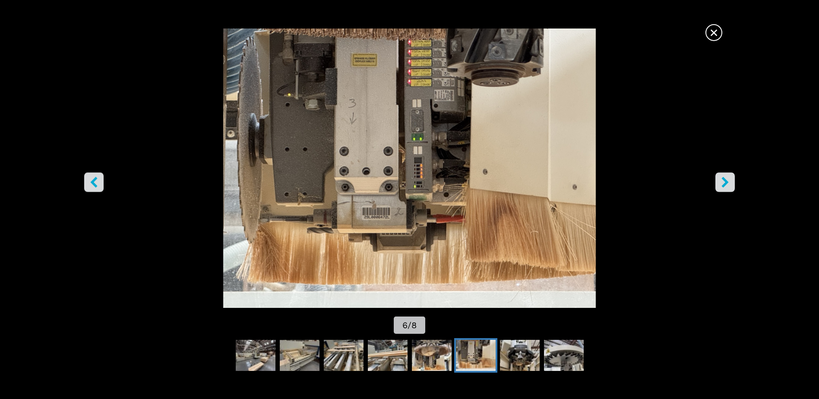
click at [724, 183] on icon "right-button" at bounding box center [725, 182] width 11 height 11
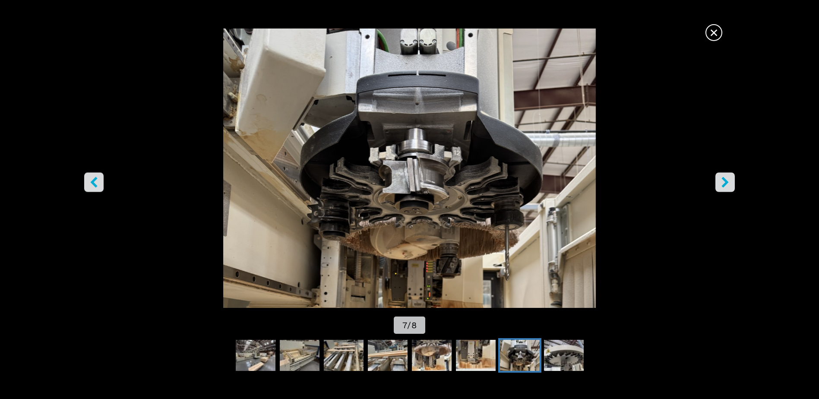
click at [724, 183] on icon "right-button" at bounding box center [725, 182] width 11 height 11
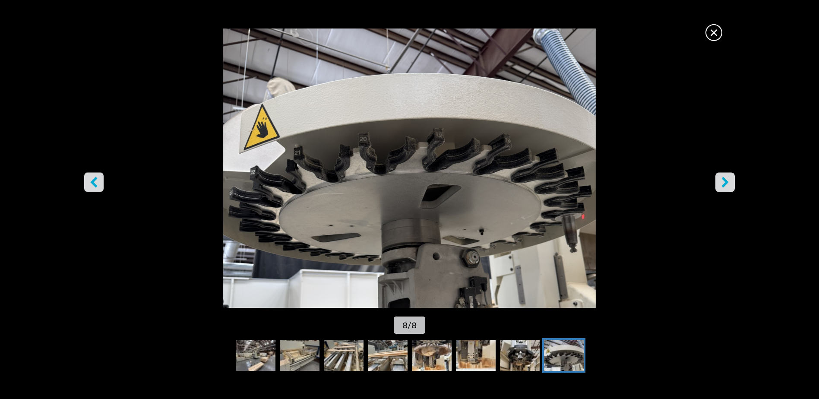
click at [715, 35] on span "×" at bounding box center [713, 30] width 15 height 15
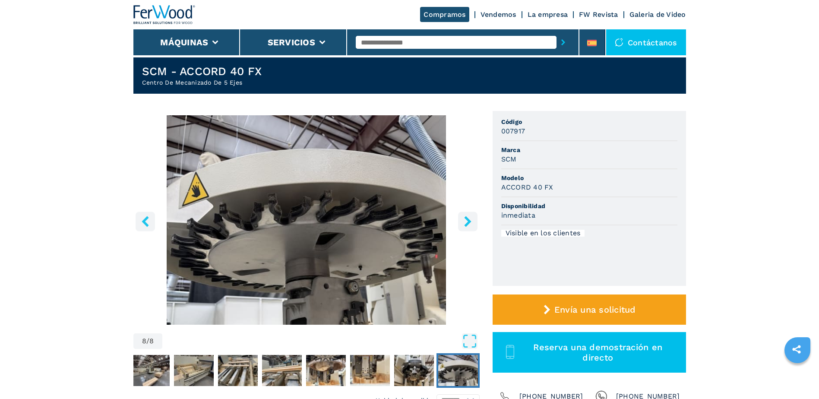
scroll to position [0, 0]
